Goal: Task Accomplishment & Management: Use online tool/utility

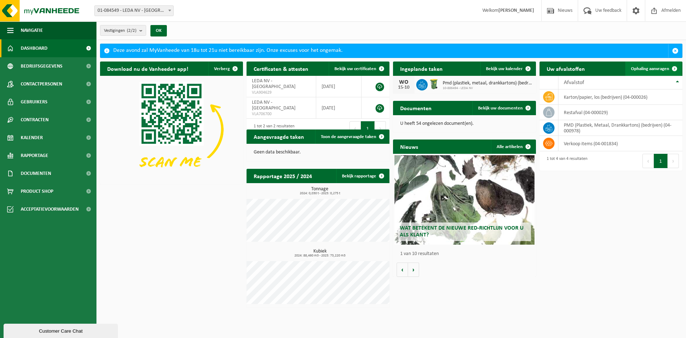
click at [646, 70] on span "Ophaling aanvragen" at bounding box center [650, 68] width 38 height 5
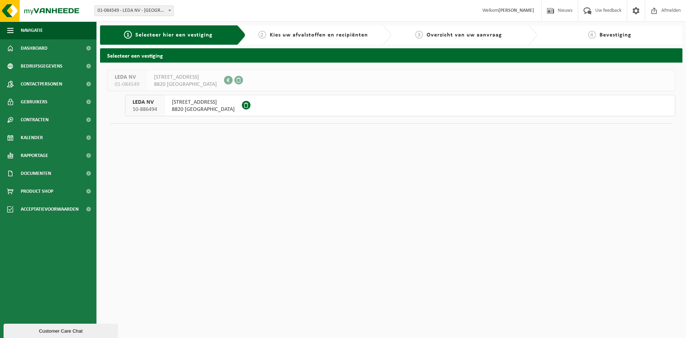
click at [187, 104] on span "BEEKSTRAAT 9" at bounding box center [203, 102] width 63 height 7
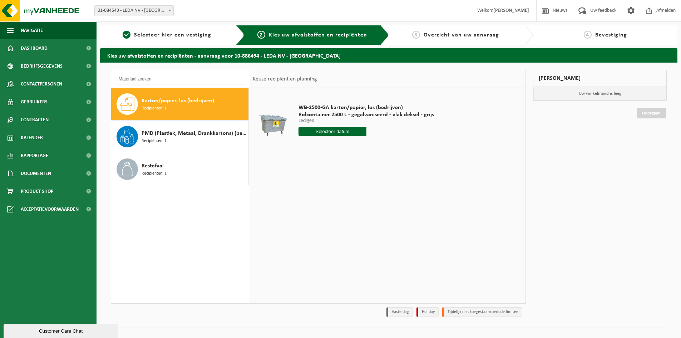
click at [333, 131] on input "text" at bounding box center [332, 131] width 68 height 9
click at [306, 206] on div "20" at bounding box center [305, 205] width 13 height 11
type input "Van 2025-10-20"
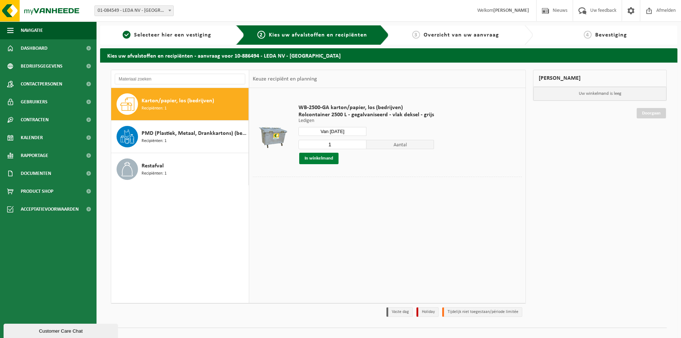
click at [331, 157] on button "In winkelmand" at bounding box center [318, 158] width 39 height 11
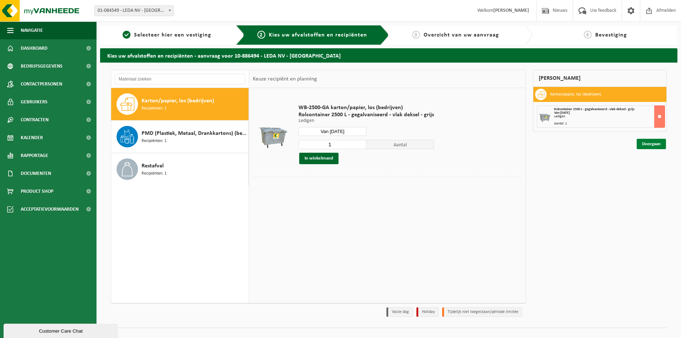
click at [656, 143] on link "Doorgaan" at bounding box center [650, 144] width 29 height 10
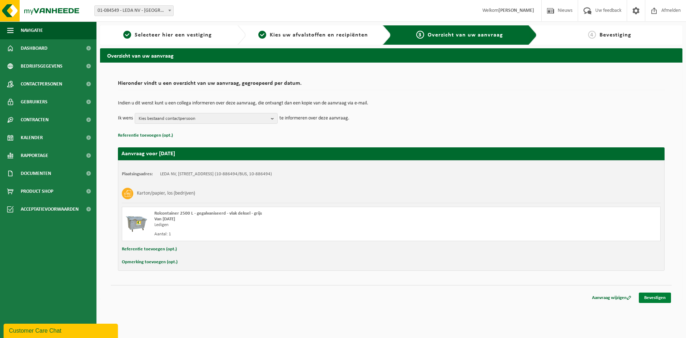
click at [654, 299] on link "Bevestigen" at bounding box center [655, 297] width 32 height 10
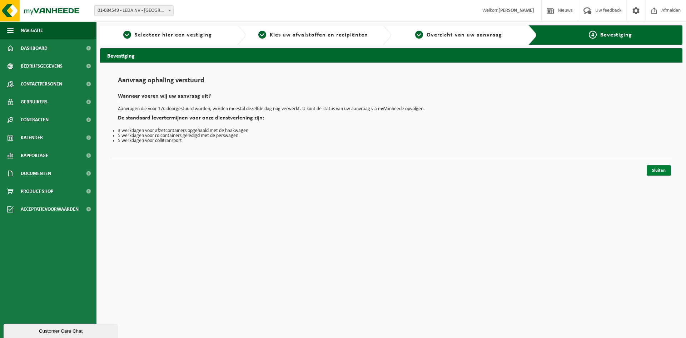
click at [663, 169] on link "Sluiten" at bounding box center [659, 170] width 24 height 10
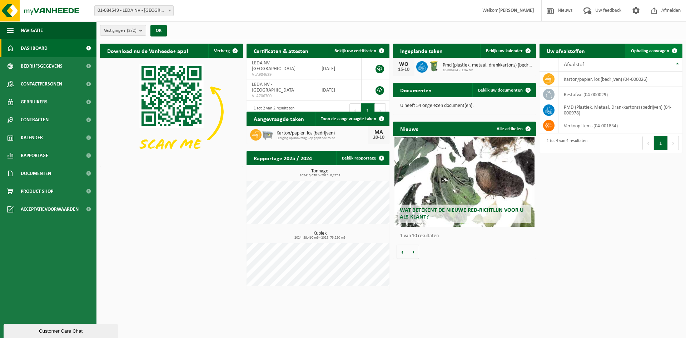
click at [661, 50] on span "Ophaling aanvragen" at bounding box center [650, 51] width 38 height 5
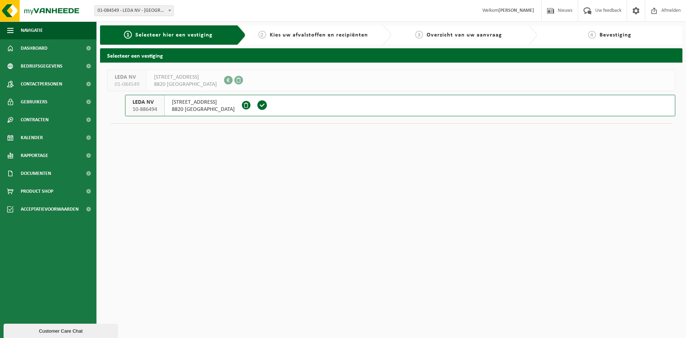
click at [194, 104] on span "BEEKSTRAAT 9" at bounding box center [203, 102] width 63 height 7
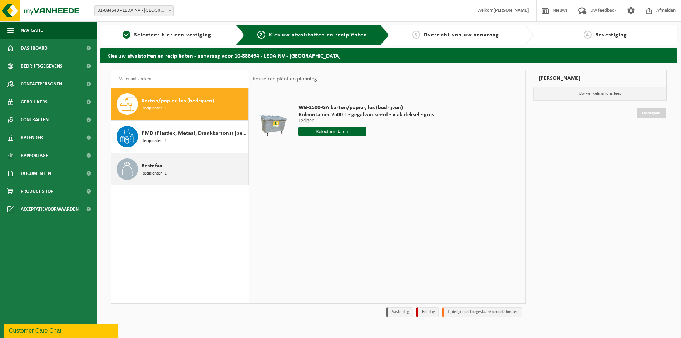
click at [154, 168] on span "Restafval" at bounding box center [152, 165] width 22 height 9
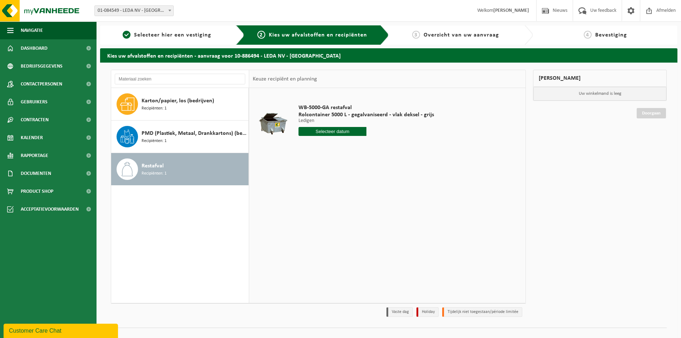
click at [342, 129] on input "text" at bounding box center [332, 131] width 68 height 9
click at [331, 196] on div "15" at bounding box center [330, 194] width 13 height 11
type input "Van [DATE]"
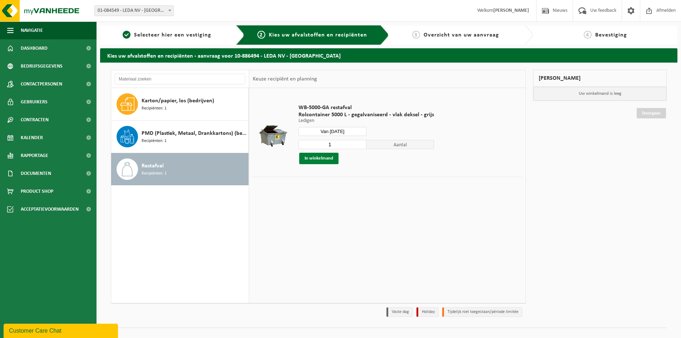
click at [320, 156] on button "In winkelmand" at bounding box center [318, 158] width 39 height 11
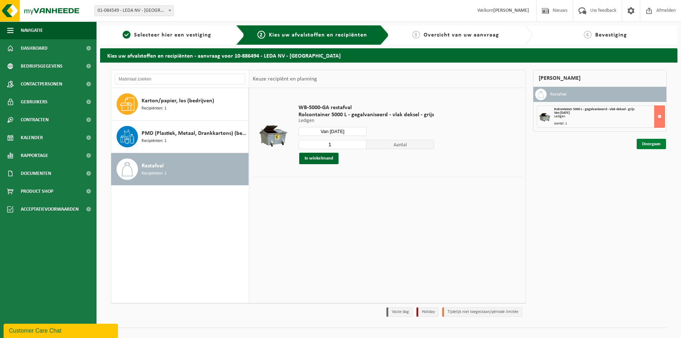
click at [647, 144] on link "Doorgaan" at bounding box center [650, 144] width 29 height 10
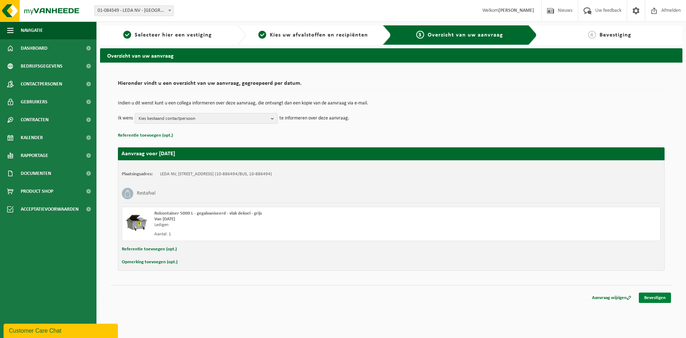
click at [648, 297] on link "Bevestigen" at bounding box center [655, 297] width 32 height 10
